Goal: Task Accomplishment & Management: Manage account settings

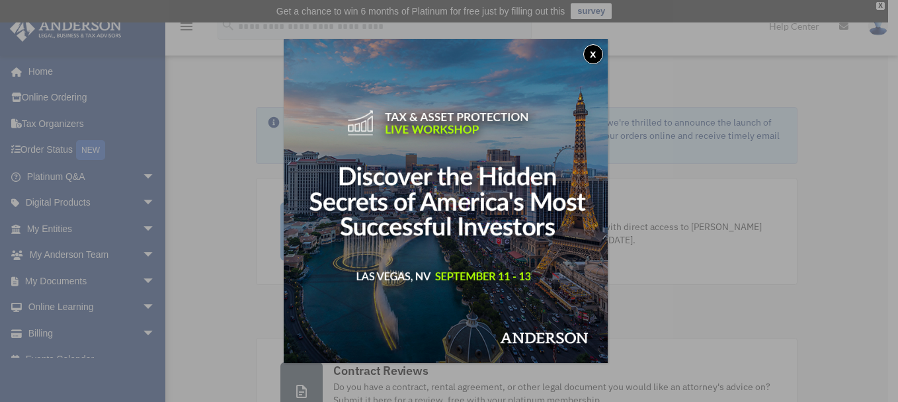
click at [602, 53] on button "x" at bounding box center [593, 54] width 20 height 20
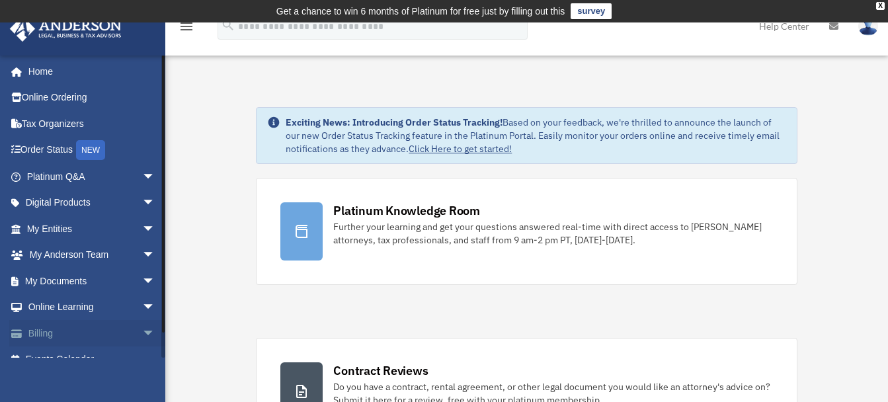
click at [142, 331] on span "arrow_drop_down" at bounding box center [155, 333] width 26 height 27
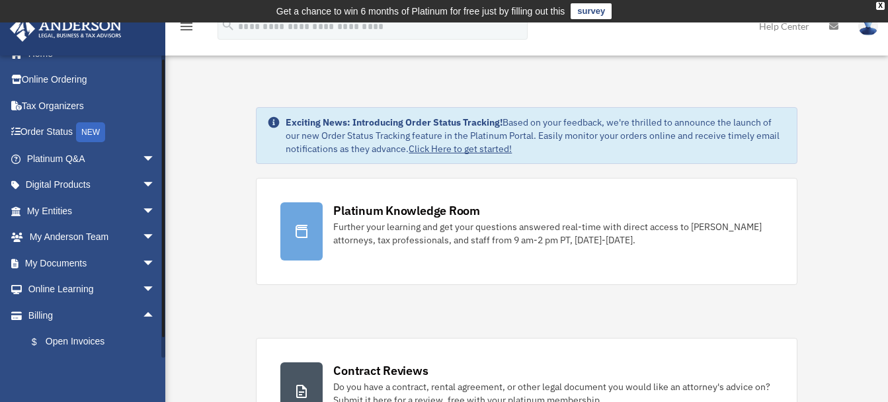
scroll to position [97, 0]
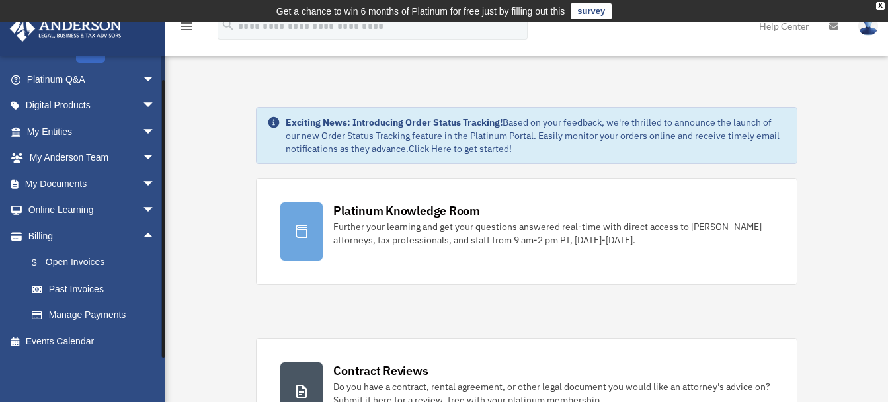
drag, startPoint x: 165, startPoint y: 307, endPoint x: 165, endPoint y: 331, distance: 23.8
click at [165, 331] on div at bounding box center [163, 206] width 4 height 303
click at [64, 259] on link "$ Open Invoices" at bounding box center [97, 262] width 157 height 27
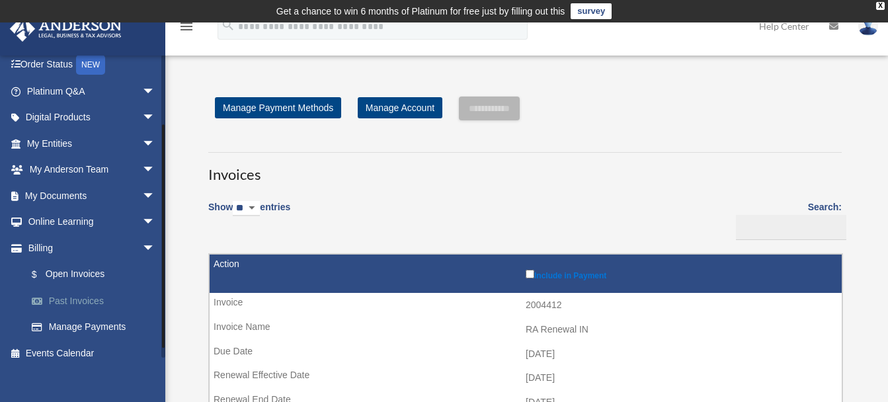
scroll to position [97, 0]
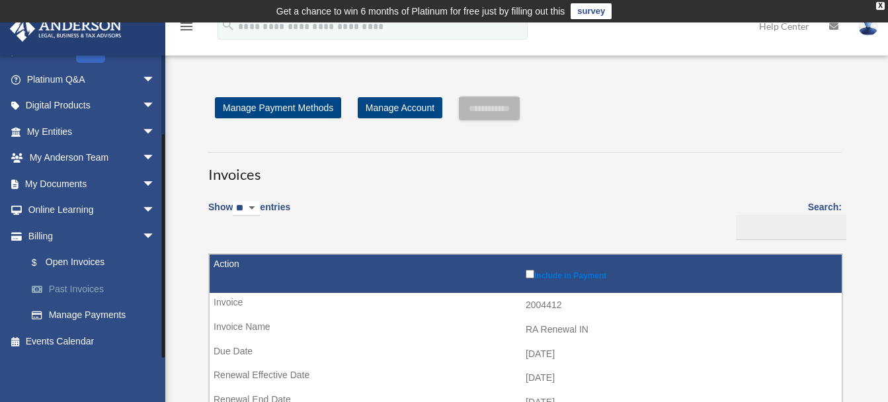
drag, startPoint x: 162, startPoint y: 183, endPoint x: 160, endPoint y: 283, distance: 99.9
click at [160, 283] on div "brjimenez@hotmail.com Sign Out brjimenez@hotmail.com Home Online Ordering Tax O…" at bounding box center [82, 206] width 165 height 303
click at [58, 289] on link "Past Invoices" at bounding box center [97, 289] width 157 height 26
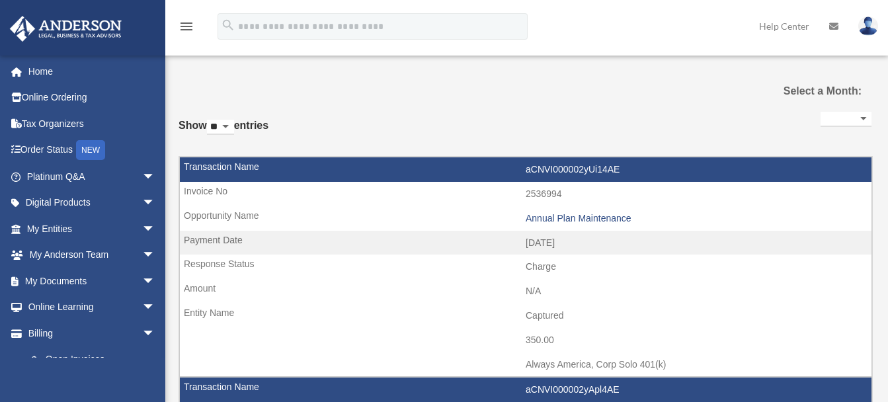
select select
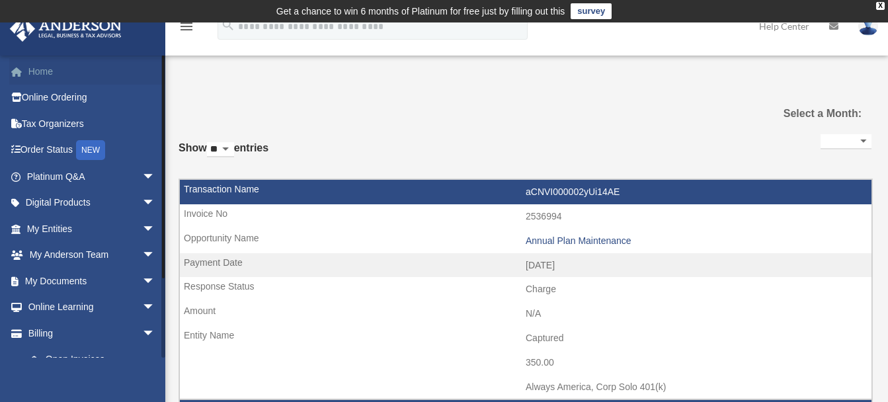
click at [31, 71] on link "Home" at bounding box center [92, 71] width 166 height 26
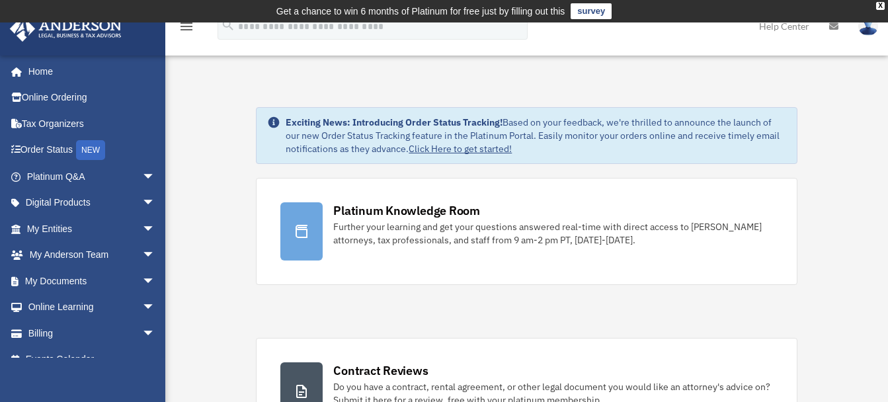
click at [874, 29] on img at bounding box center [868, 26] width 20 height 19
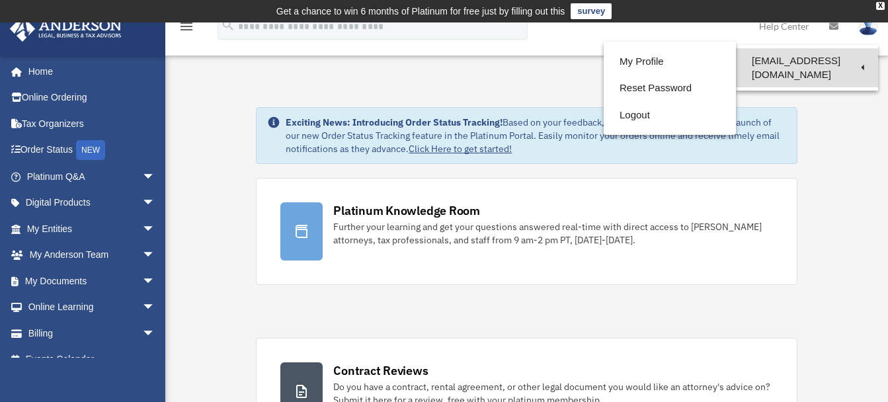
click at [858, 56] on link "[EMAIL_ADDRESS][DOMAIN_NAME]" at bounding box center [807, 67] width 142 height 39
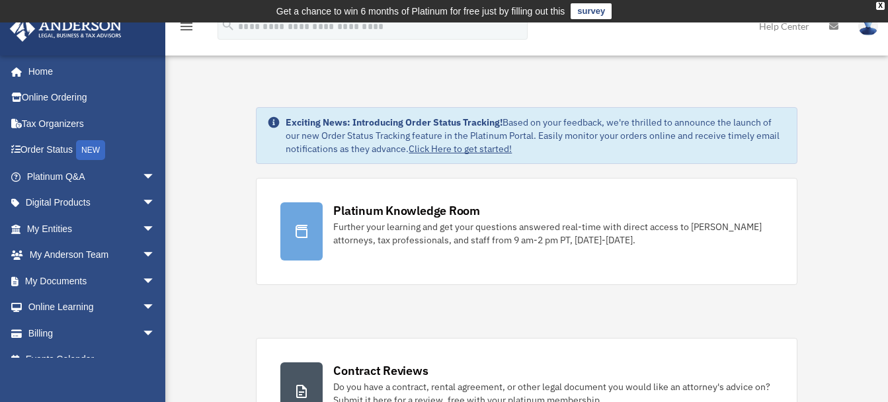
click at [864, 32] on img at bounding box center [868, 26] width 20 height 19
